Goal: Navigation & Orientation: Find specific page/section

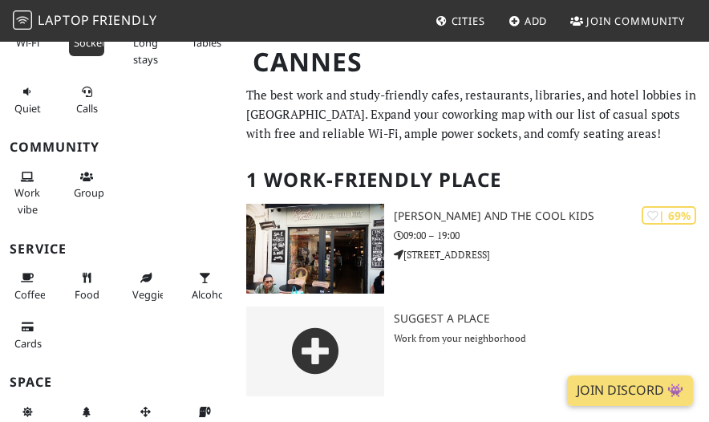
scroll to position [200, 0]
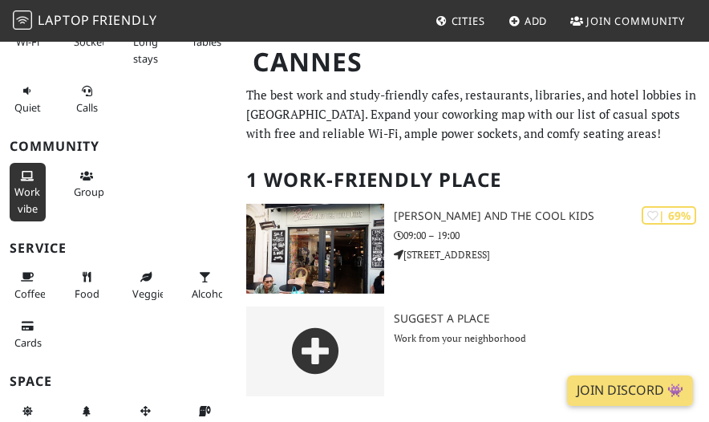
click at [34, 185] on span "Work vibe" at bounding box center [27, 200] width 26 height 30
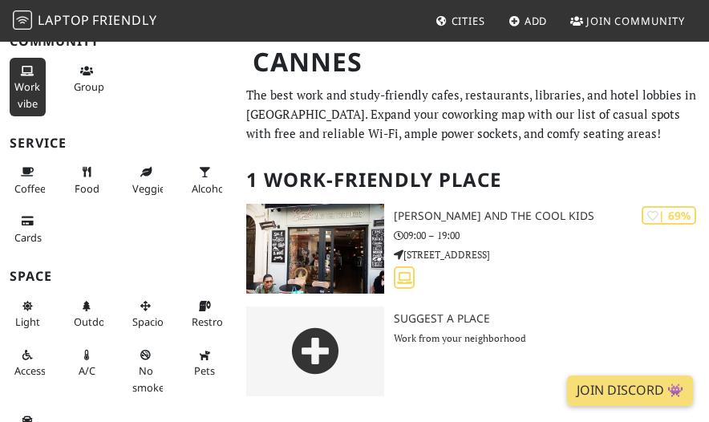
click at [30, 97] on span "Work vibe" at bounding box center [27, 94] width 26 height 30
click at [113, 9] on link "Laptop Friendly" at bounding box center [85, 21] width 144 height 28
